Goal: Task Accomplishment & Management: Manage account settings

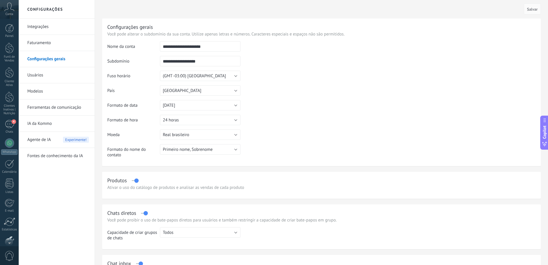
click at [9, 7] on icon at bounding box center [9, 7] width 10 height 9
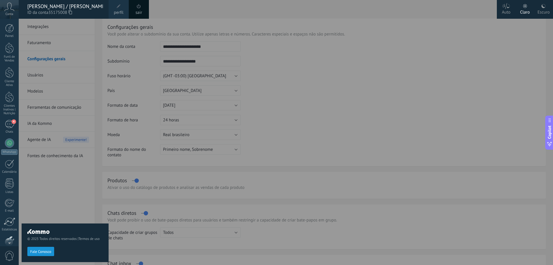
scroll to position [31, 0]
click at [540, 11] on div "Escuro" at bounding box center [543, 11] width 12 height 15
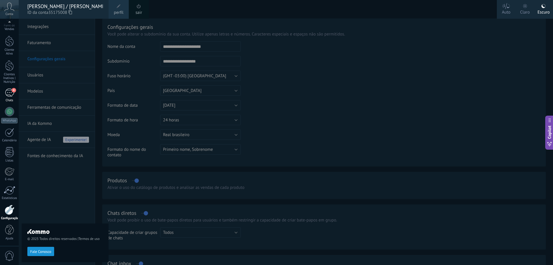
click at [9, 91] on div "4" at bounding box center [9, 92] width 9 height 8
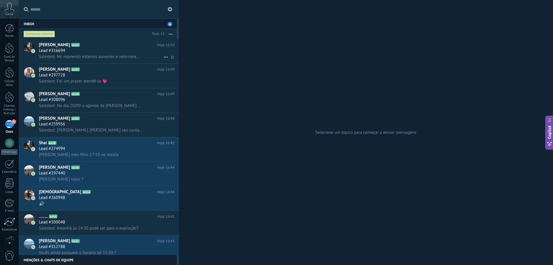
click at [94, 50] on div "Lead #316694" at bounding box center [107, 51] width 136 height 6
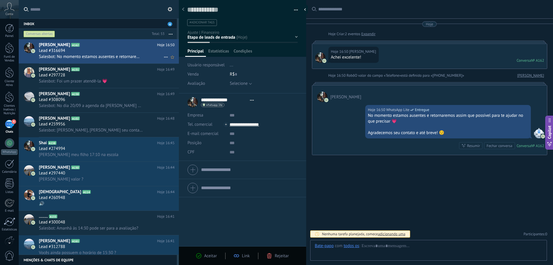
type textarea "**********"
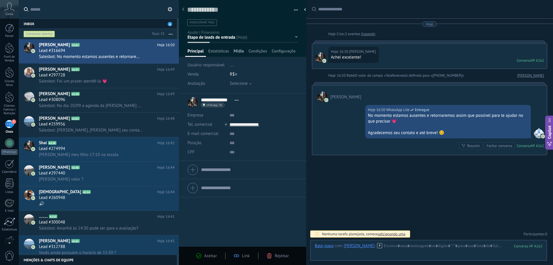
click at [237, 53] on span "Mídia" at bounding box center [239, 52] width 10 height 8
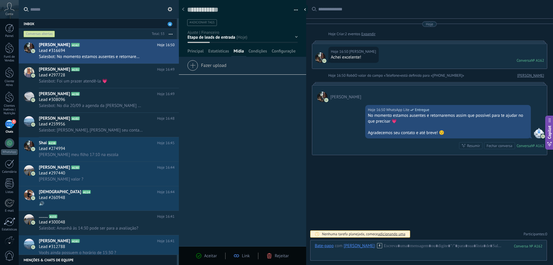
click at [219, 64] on span "Fazer upload" at bounding box center [206, 64] width 39 height 8
click at [0, 0] on input "Fazer upload" at bounding box center [0, 0] width 0 height 0
click at [218, 67] on span "Fazer upload" at bounding box center [206, 64] width 39 height 8
click at [0, 0] on input "Fazer upload" at bounding box center [0, 0] width 0 height 0
click at [291, 54] on span "Configurações" at bounding box center [284, 52] width 24 height 8
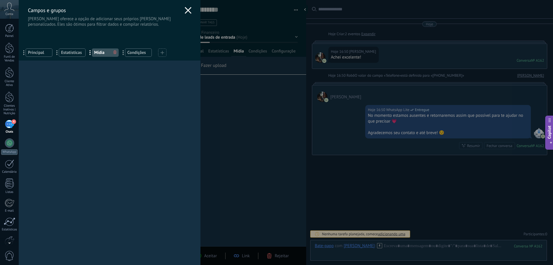
click at [187, 10] on icon at bounding box center [188, 10] width 7 height 7
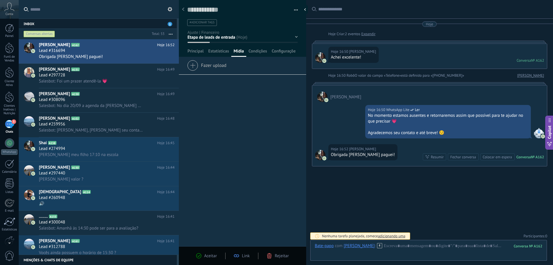
scroll to position [2, 0]
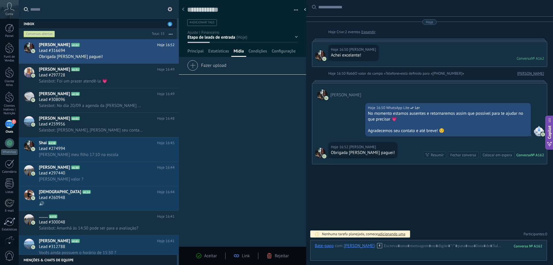
click at [8, 124] on div "5" at bounding box center [9, 124] width 9 height 8
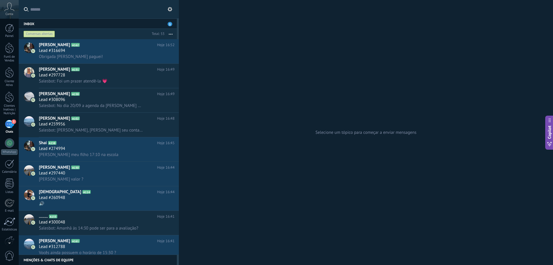
click at [269, 41] on div "Selecione um tópico para começar a enviar mensagens" at bounding box center [366, 132] width 374 height 265
click at [168, 10] on icon at bounding box center [170, 9] width 5 height 5
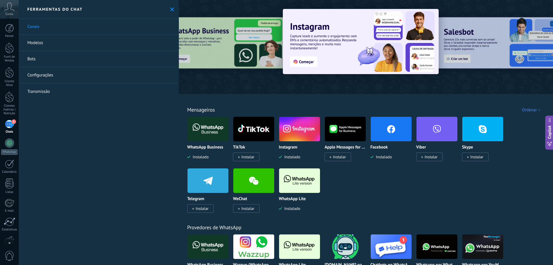
click at [66, 77] on link "Configurações" at bounding box center [99, 75] width 160 height 16
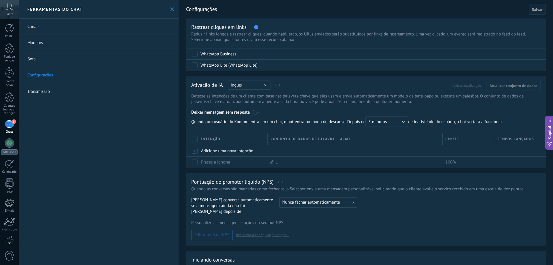
click at [46, 52] on link "Bots" at bounding box center [99, 59] width 160 height 16
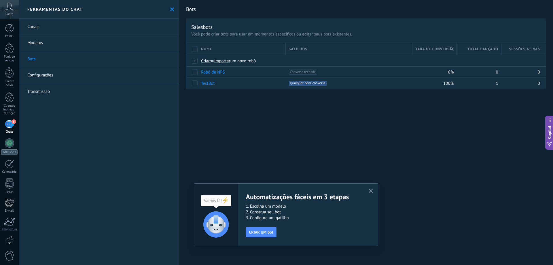
click at [47, 76] on link "Configurações" at bounding box center [99, 75] width 160 height 16
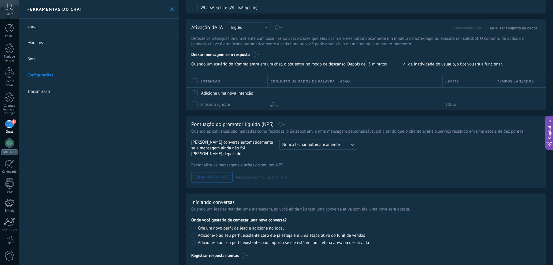
scroll to position [68, 0]
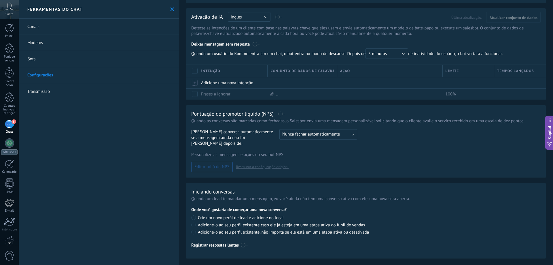
click at [11, 122] on div "5" at bounding box center [9, 124] width 9 height 8
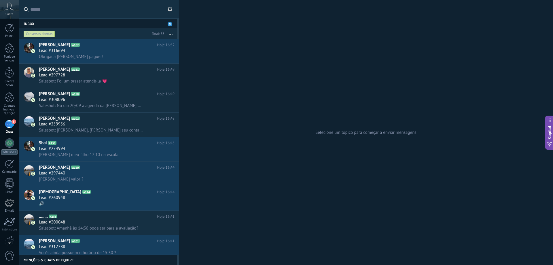
click at [172, 34] on use "button" at bounding box center [171, 34] width 4 height 1
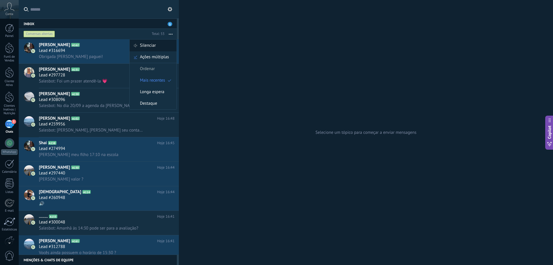
click at [164, 45] on div "Silenciar" at bounding box center [153, 46] width 47 height 12
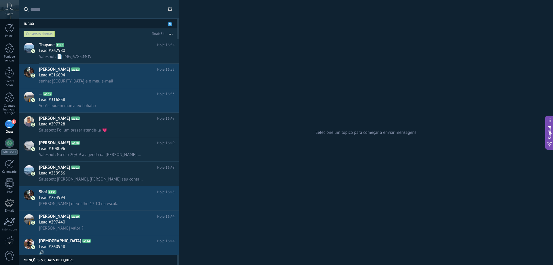
drag, startPoint x: 513, startPoint y: 1, endPoint x: 518, endPoint y: 29, distance: 29.2
click at [518, 29] on div "Selecione um tópico para começar a enviar mensagens" at bounding box center [366, 132] width 374 height 265
click at [254, 59] on div "Selecione um tópico para começar a enviar mensagens" at bounding box center [366, 132] width 374 height 265
click at [211, 22] on div "Selecione um tópico para começar a enviar mensagens" at bounding box center [366, 132] width 374 height 265
